Goal: Transaction & Acquisition: Purchase product/service

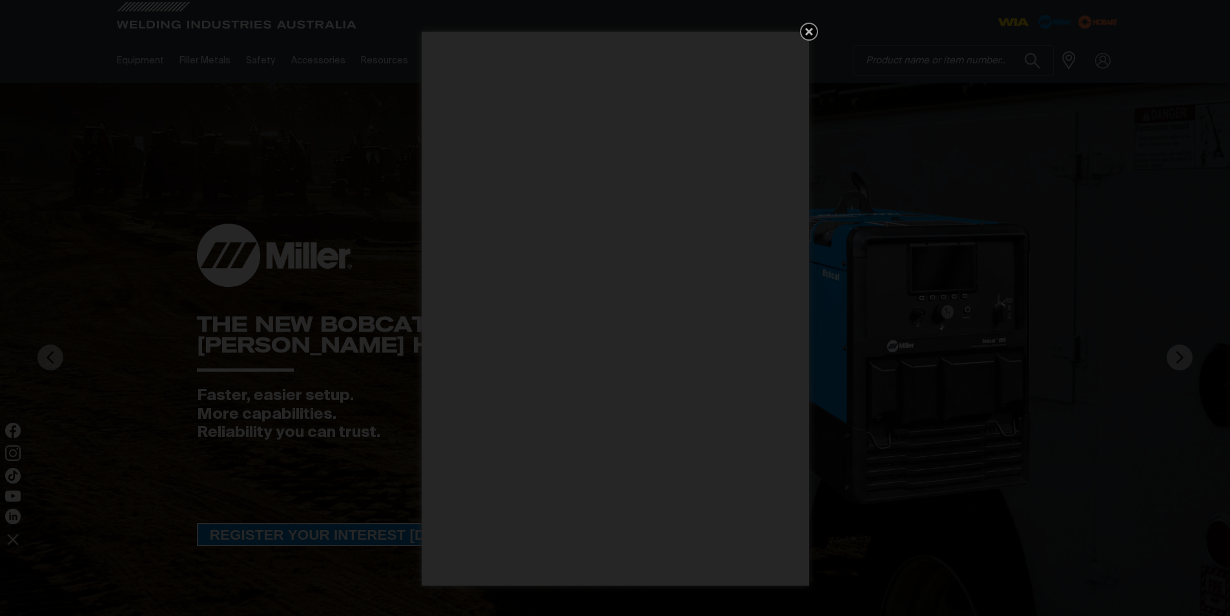
click at [965, 67] on div "Get 5 WIA Welding Guides Free!" at bounding box center [615, 308] width 1230 height 616
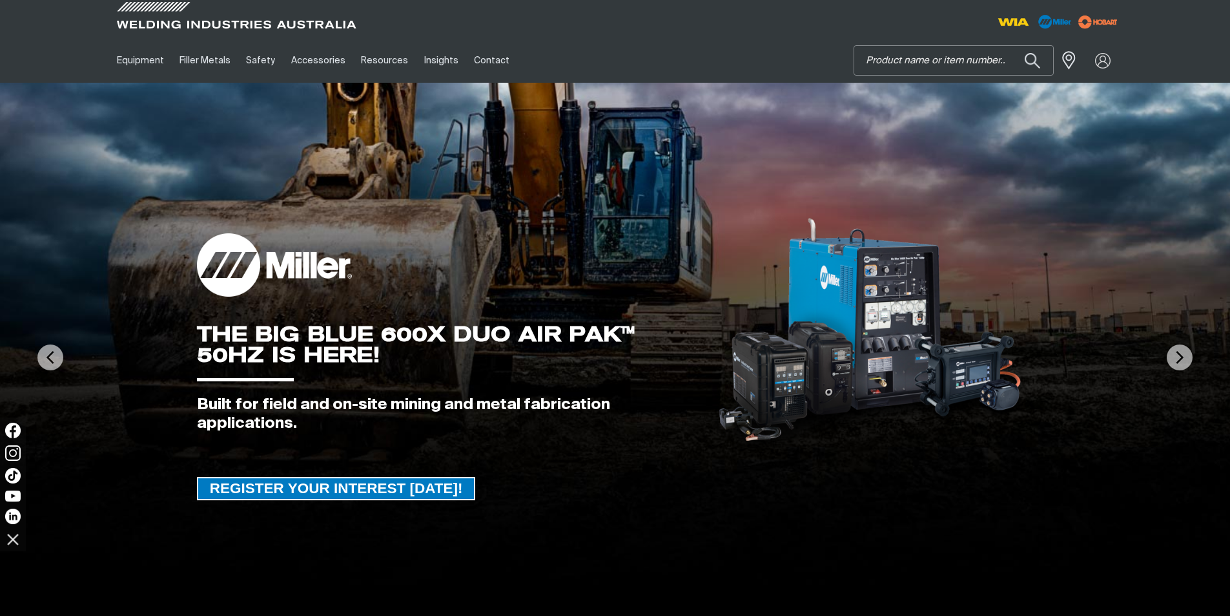
click at [933, 65] on input "Search" at bounding box center [953, 60] width 199 height 29
click at [935, 61] on input "Search" at bounding box center [953, 60] width 199 height 29
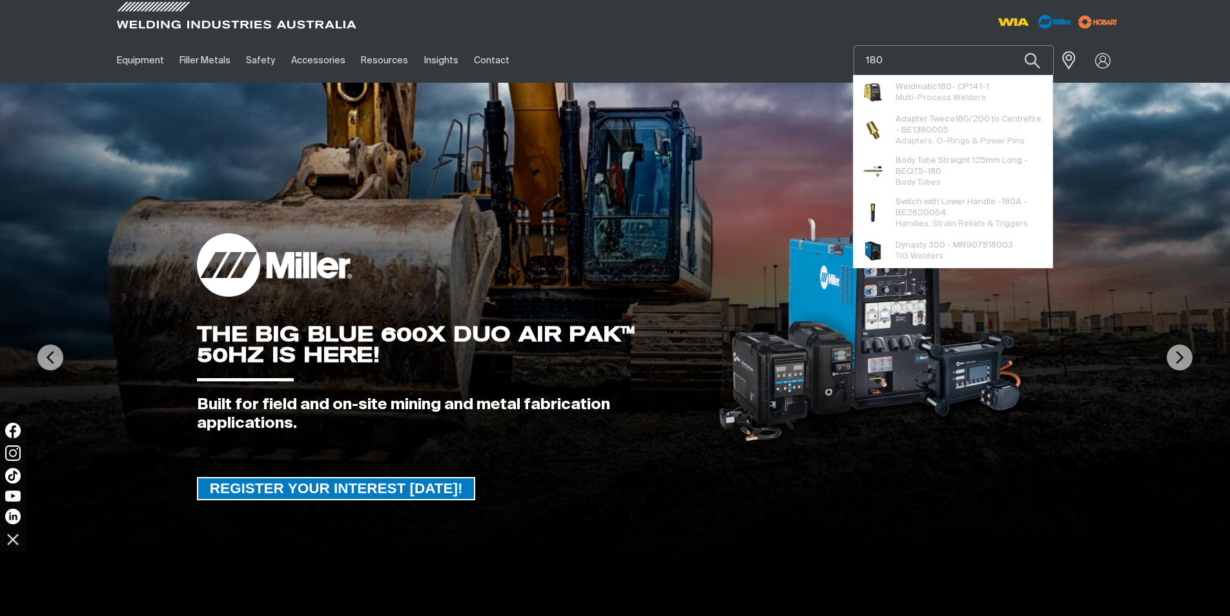
type input "180"
click at [1011, 45] on button "Search products" at bounding box center [1033, 60] width 44 height 30
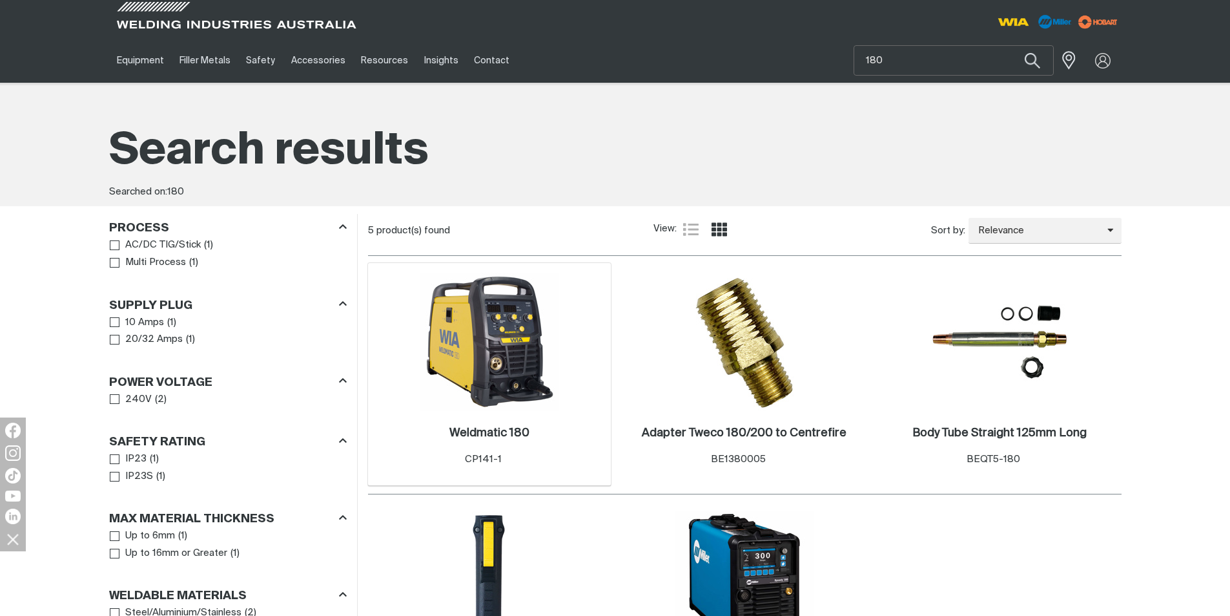
click at [499, 386] on img at bounding box center [489, 342] width 138 height 138
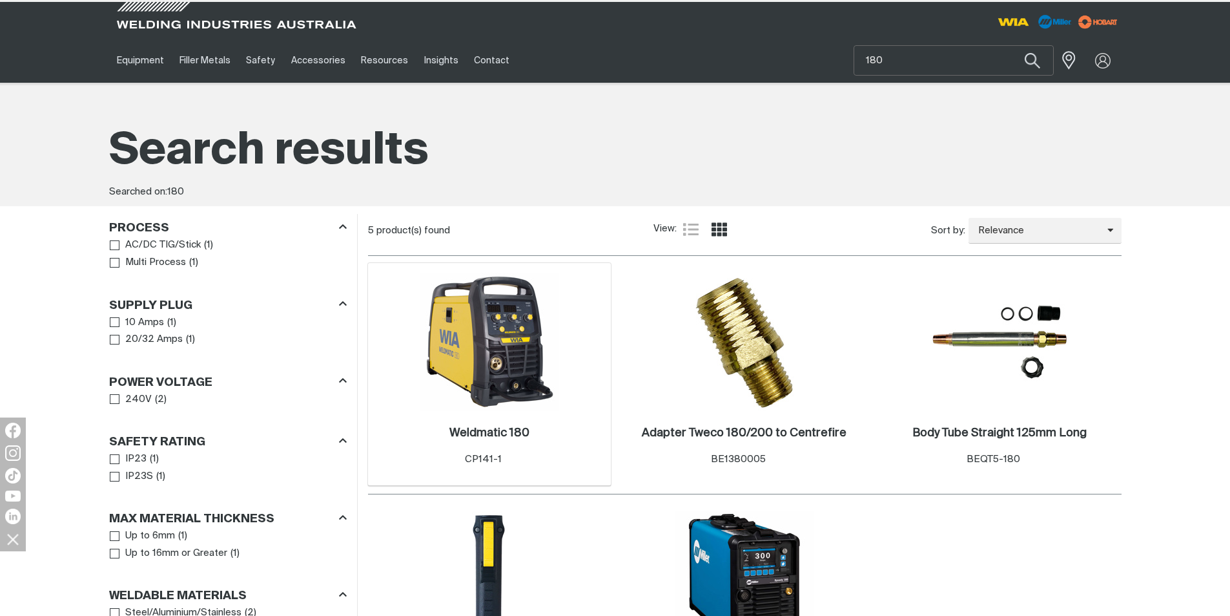
click at [499, 386] on img at bounding box center [489, 342] width 138 height 138
